Goal: Task Accomplishment & Management: Use online tool/utility

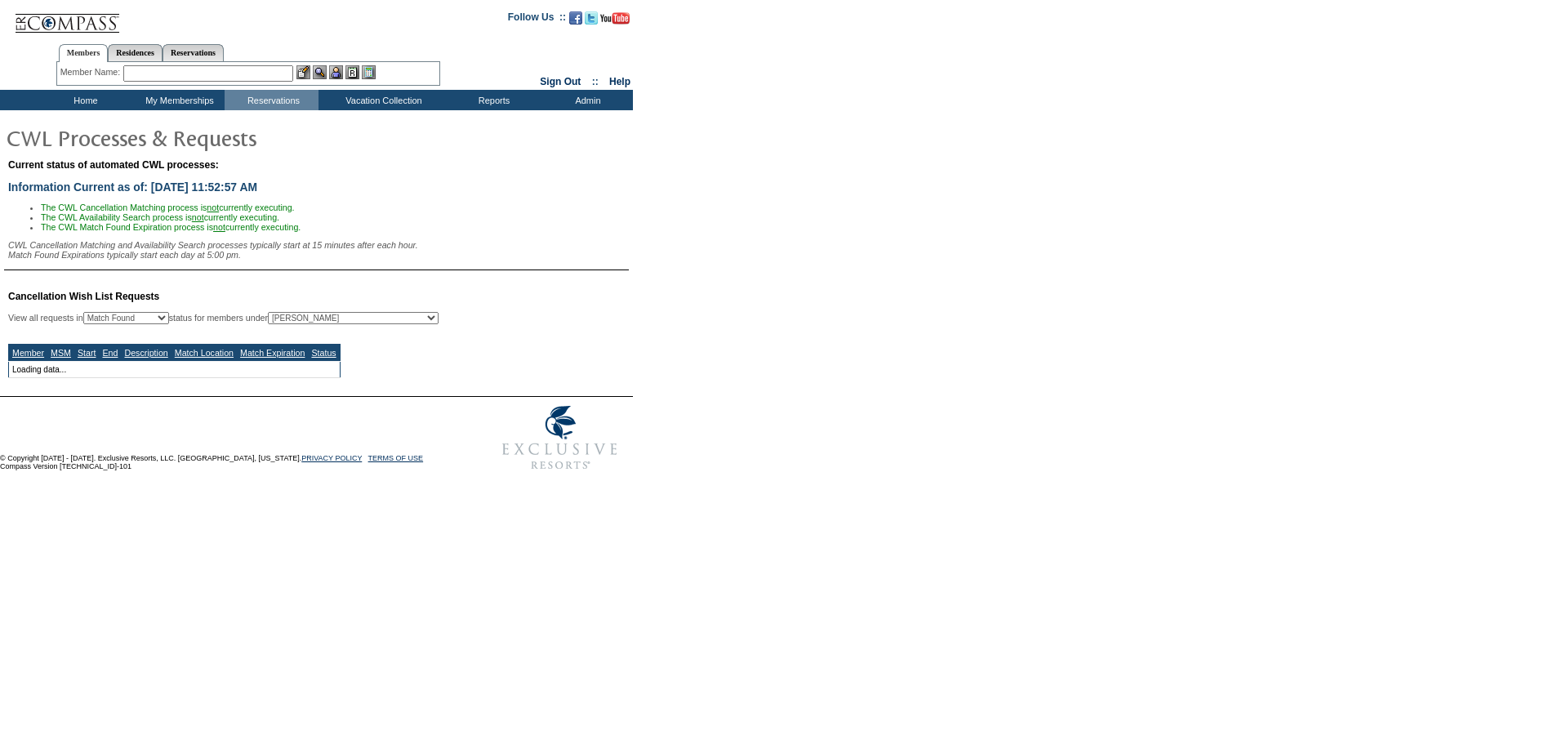
select select "50"
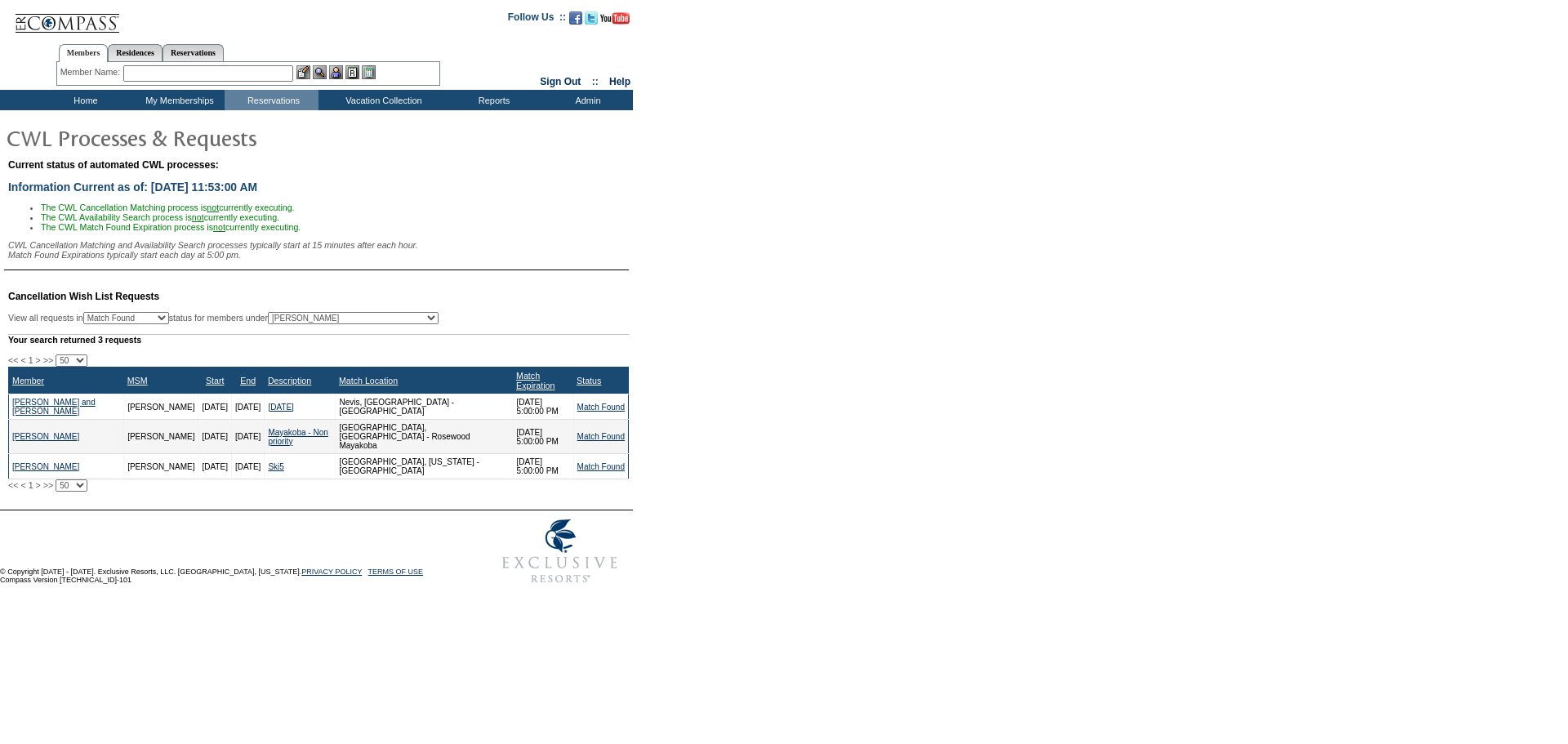
click at [191, 73] on input "text" at bounding box center [208, 73] width 170 height 16
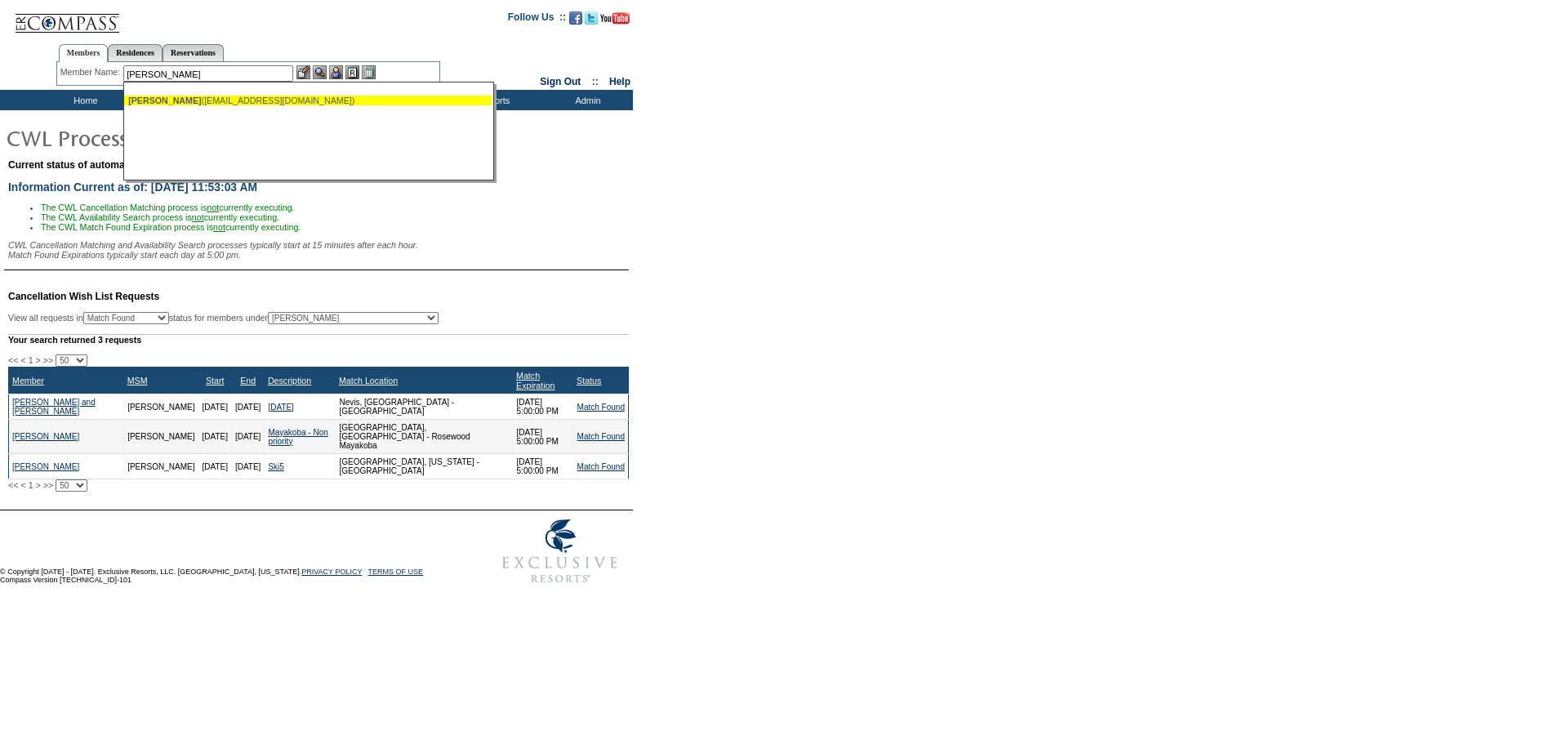
click at [184, 99] on div "Guy, Greg (gguy@airforceone.com)" at bounding box center [307, 100] width 359 height 10
type input "Guy, Greg (gguy@airforceone.com)"
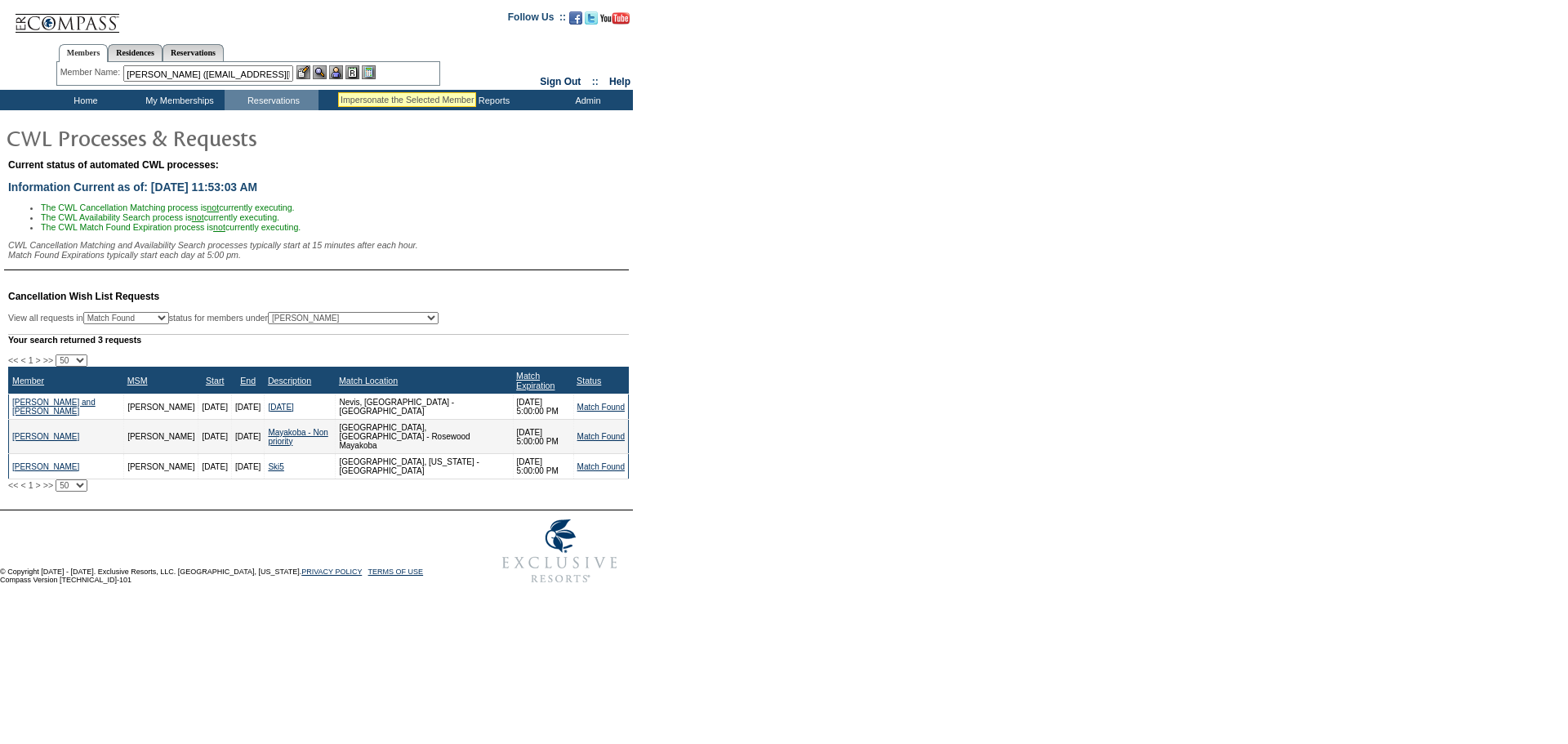
click at [338, 73] on img at bounding box center [335, 71] width 14 height 14
click at [324, 73] on img at bounding box center [319, 71] width 14 height 14
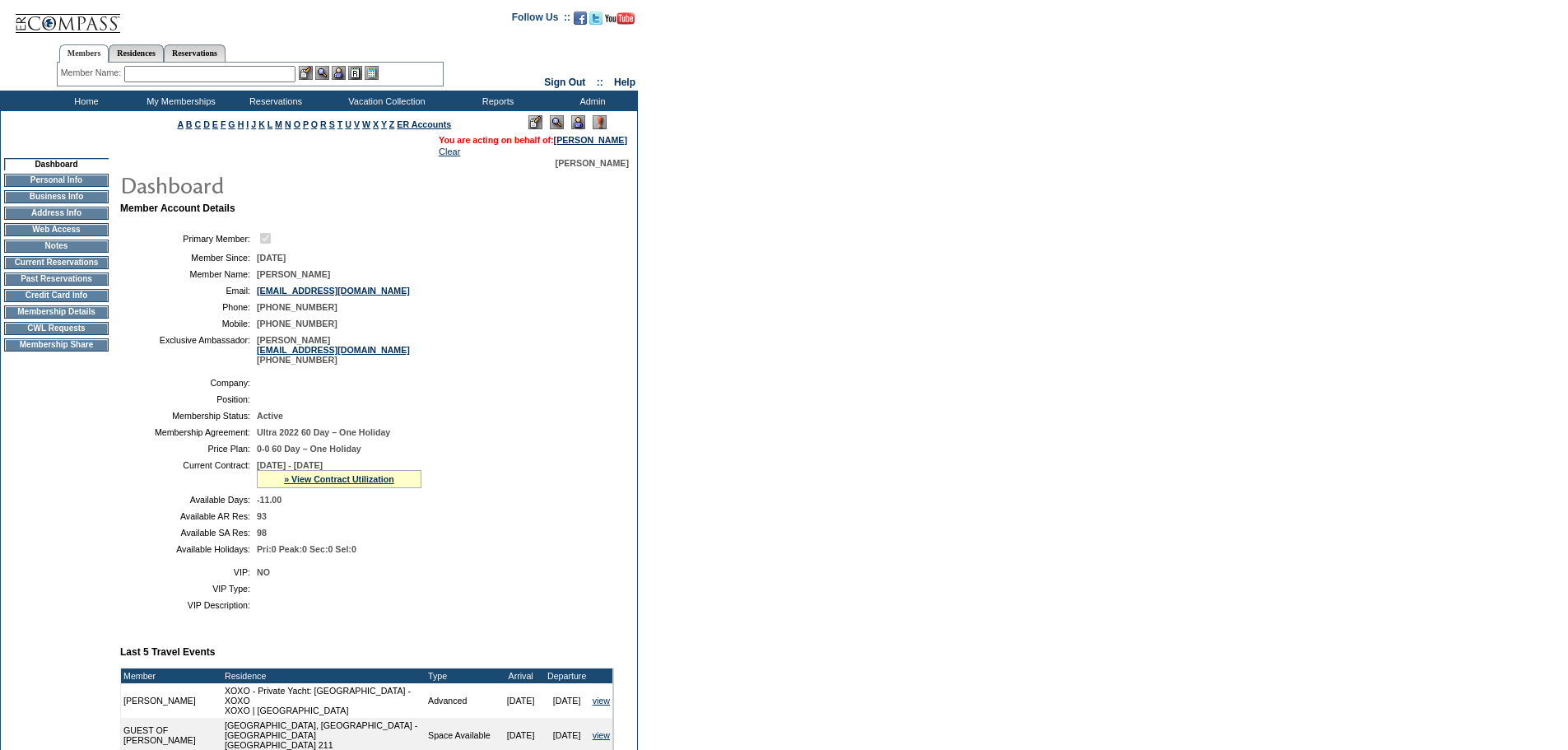
click at [83, 335] on td "CWL Requests" at bounding box center [56, 328] width 105 height 13
